Goal: Find specific fact: Find specific fact

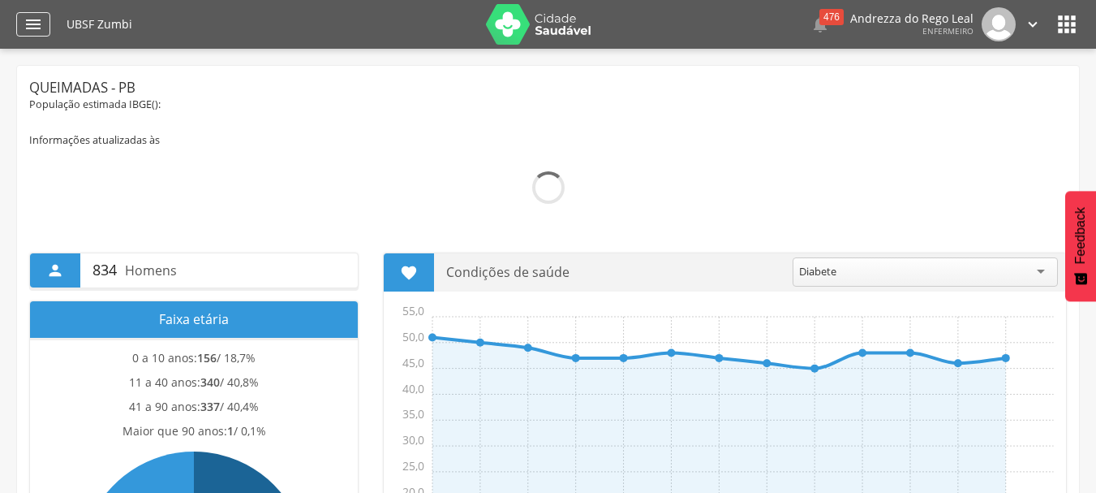
click at [35, 26] on icon "" at bounding box center [33, 24] width 19 height 19
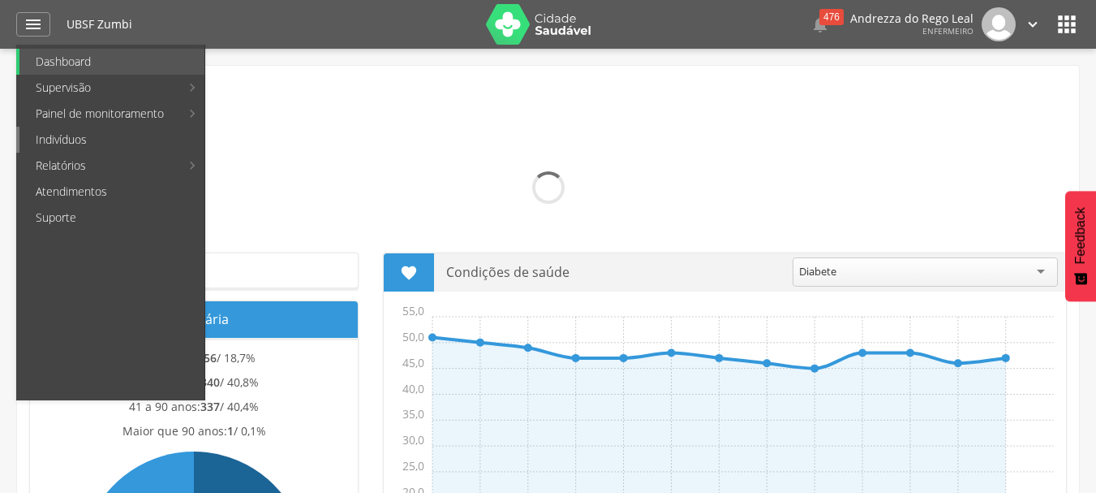
click at [80, 138] on link "Indivíduos" at bounding box center [111, 140] width 185 height 26
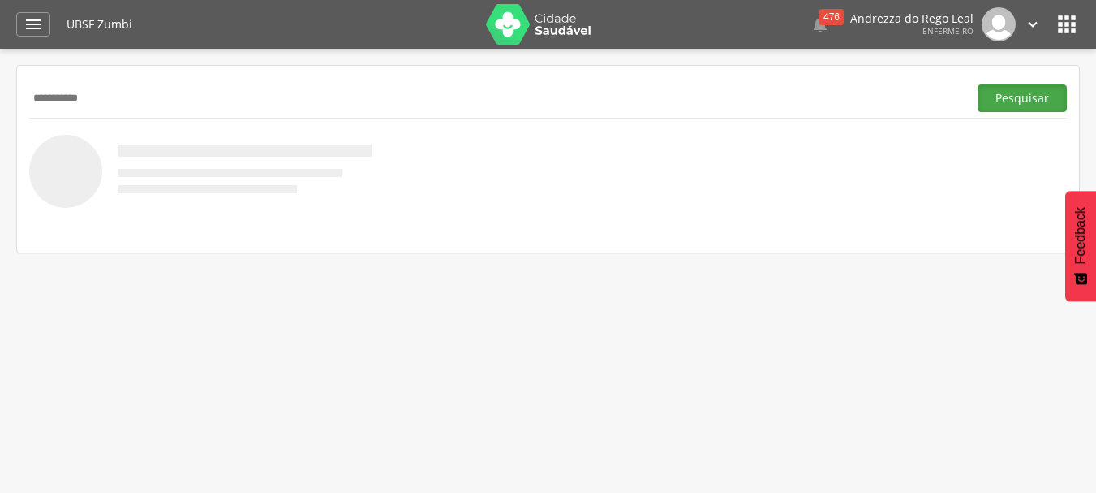
click at [1001, 84] on button "Pesquisar" at bounding box center [1022, 98] width 89 height 28
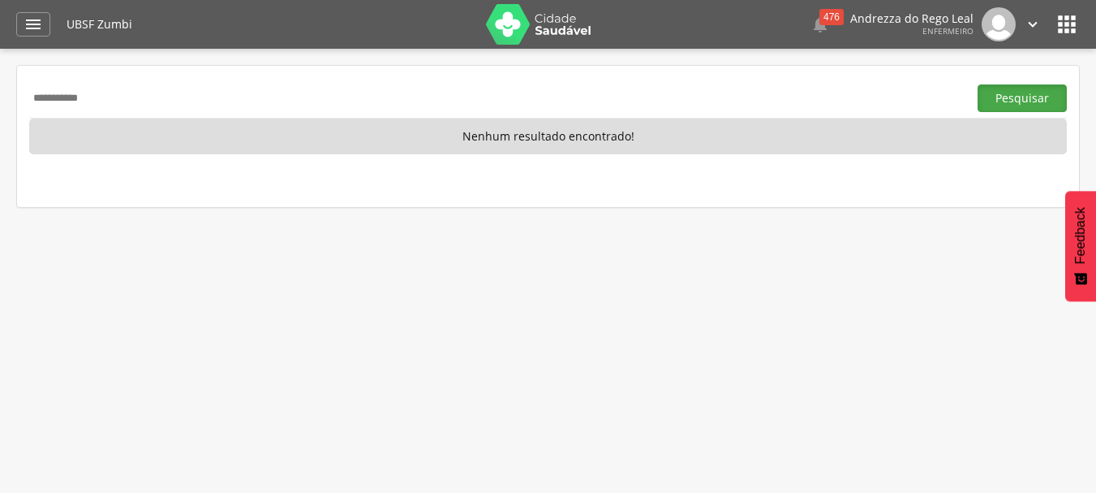
click at [1032, 94] on button "Pesquisar" at bounding box center [1022, 98] width 89 height 28
click at [106, 95] on input "**********" at bounding box center [495, 98] width 932 height 28
type input "*"
type input "**********"
click at [999, 95] on button "Pesquisar" at bounding box center [1022, 98] width 89 height 28
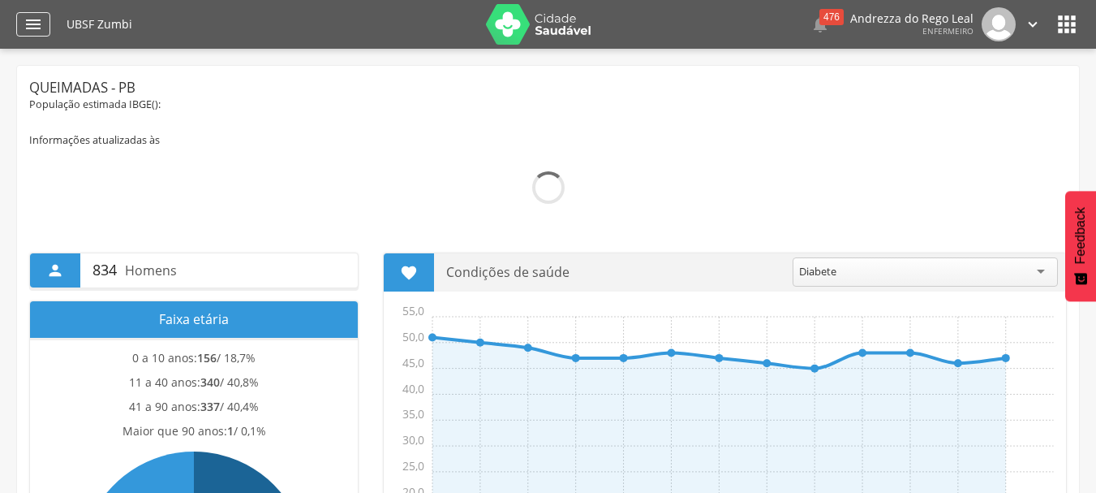
click at [45, 23] on div "" at bounding box center [33, 24] width 34 height 24
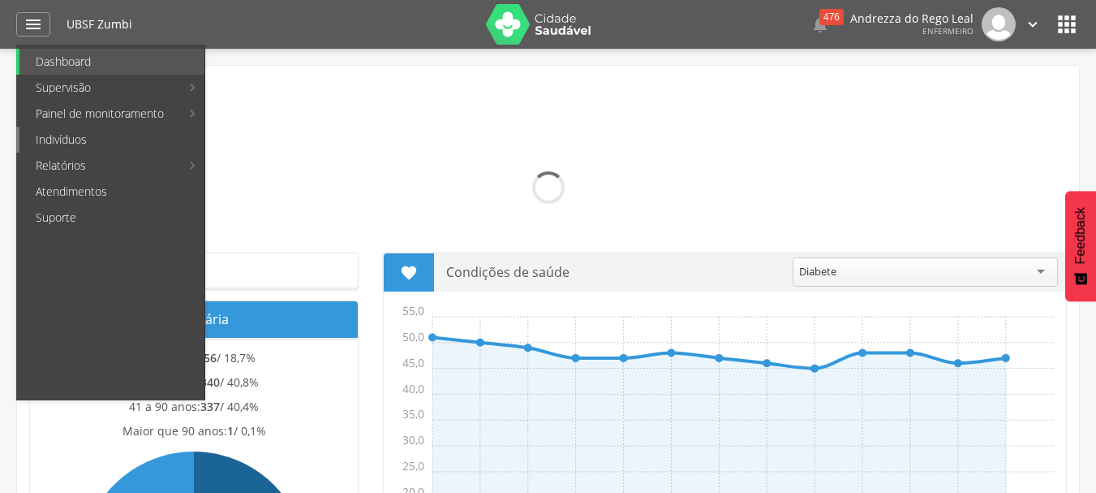
click at [82, 137] on link "Indivíduos" at bounding box center [111, 140] width 185 height 26
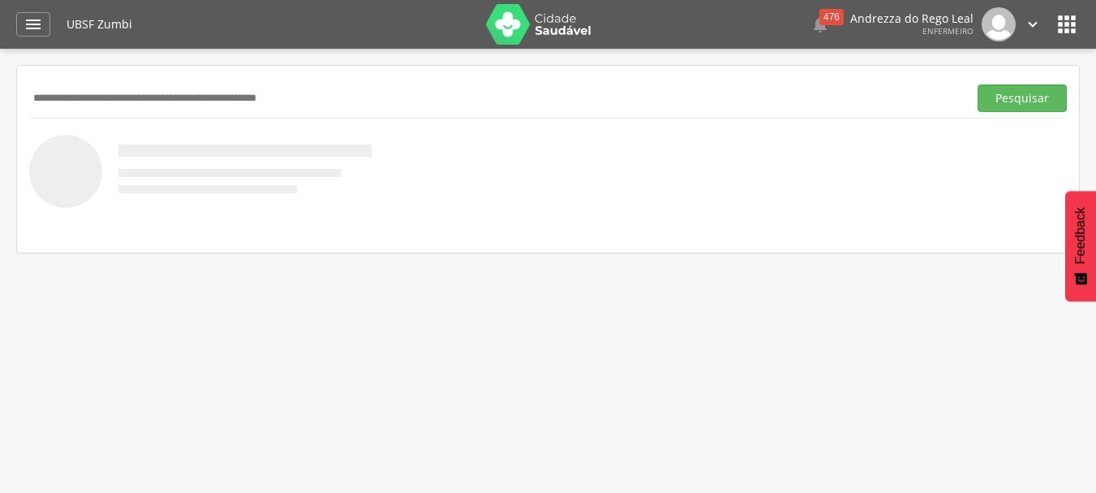
click at [95, 103] on input "text" at bounding box center [495, 98] width 932 height 28
type input "**********"
click at [1022, 105] on button "Pesquisar" at bounding box center [1022, 98] width 89 height 28
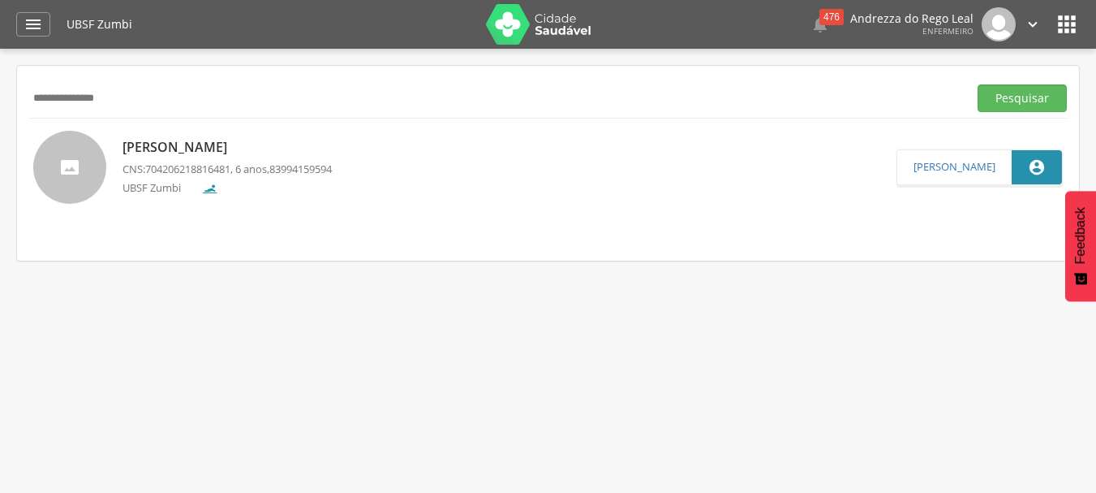
click at [230, 170] on span "704206218816481" at bounding box center [187, 169] width 85 height 15
type input "**********"
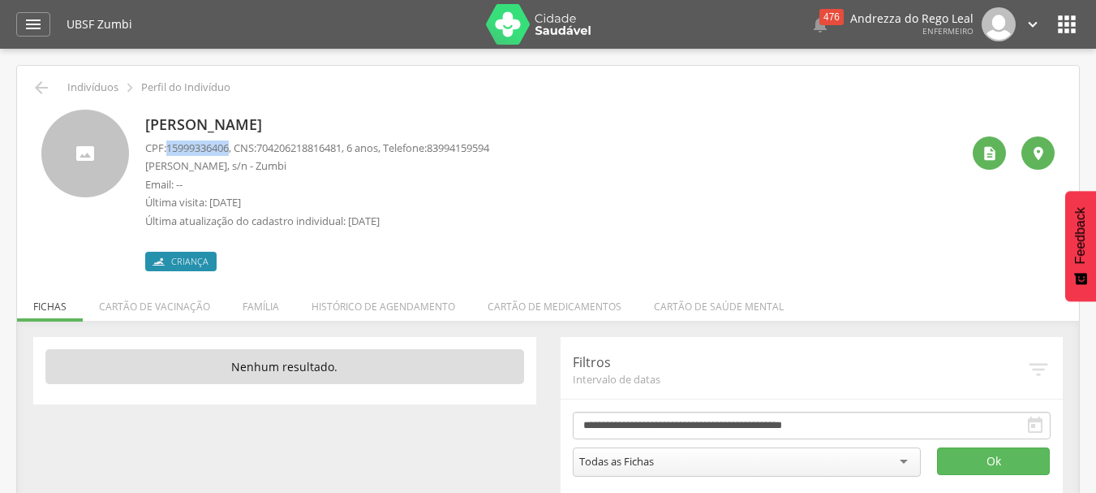
drag, startPoint x: 167, startPoint y: 148, endPoint x: 235, endPoint y: 147, distance: 68.2
click at [235, 147] on p "CPF: 15999336406 , CNS: 704206218816481 , 6 anos, Telefone: 83994159594" at bounding box center [317, 147] width 344 height 15
drag, startPoint x: 235, startPoint y: 147, endPoint x: 283, endPoint y: 97, distance: 69.5
click at [283, 97] on div " Indivíduos  Perfil do Indivíduo" at bounding box center [548, 87] width 1038 height 19
drag, startPoint x: 166, startPoint y: 144, endPoint x: 235, endPoint y: 150, distance: 68.4
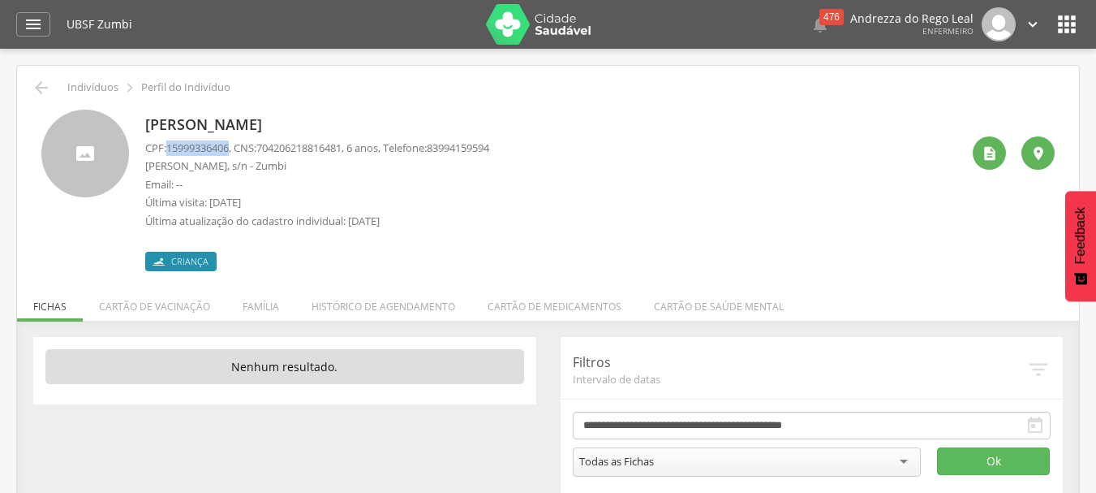
click at [235, 150] on p "CPF: 15999336406 , CNS: 704206218816481 , 6 anos, Telefone: 83994159594" at bounding box center [317, 147] width 344 height 15
copy p "15999336406"
